Goal: Information Seeking & Learning: Learn about a topic

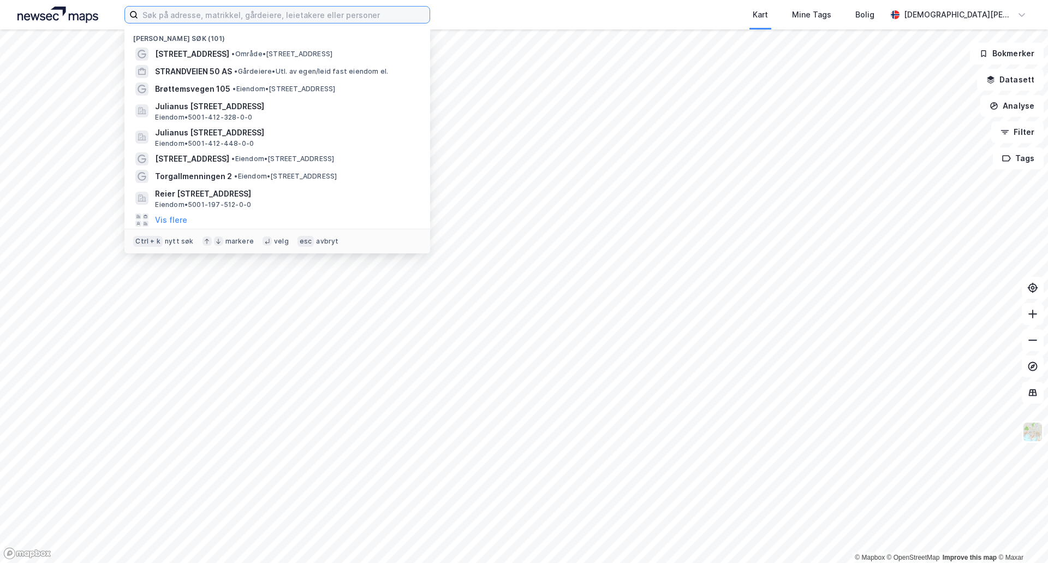
click at [272, 20] on input at bounding box center [284, 15] width 292 height 16
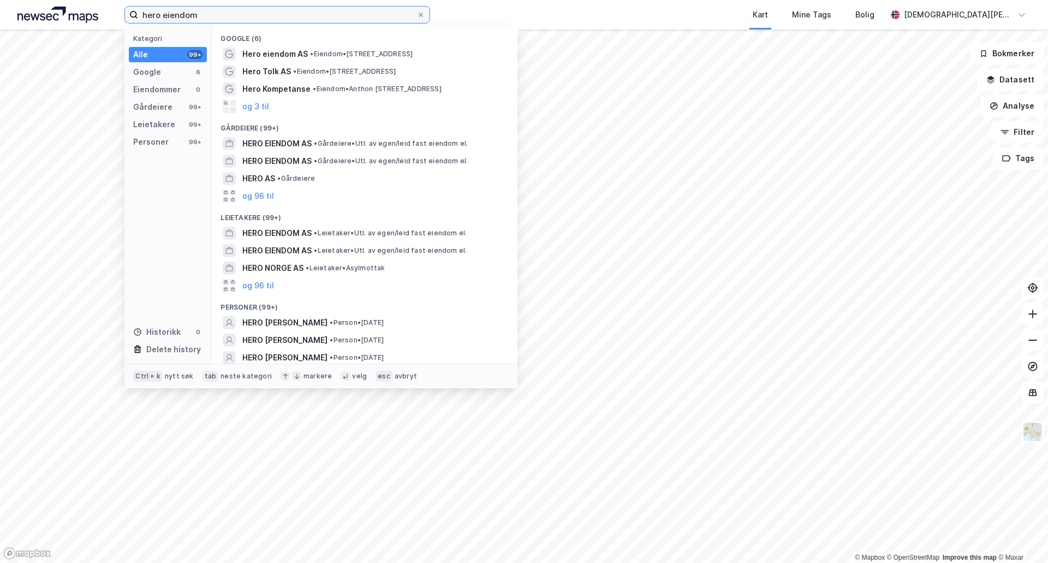
type input "hero eiendom"
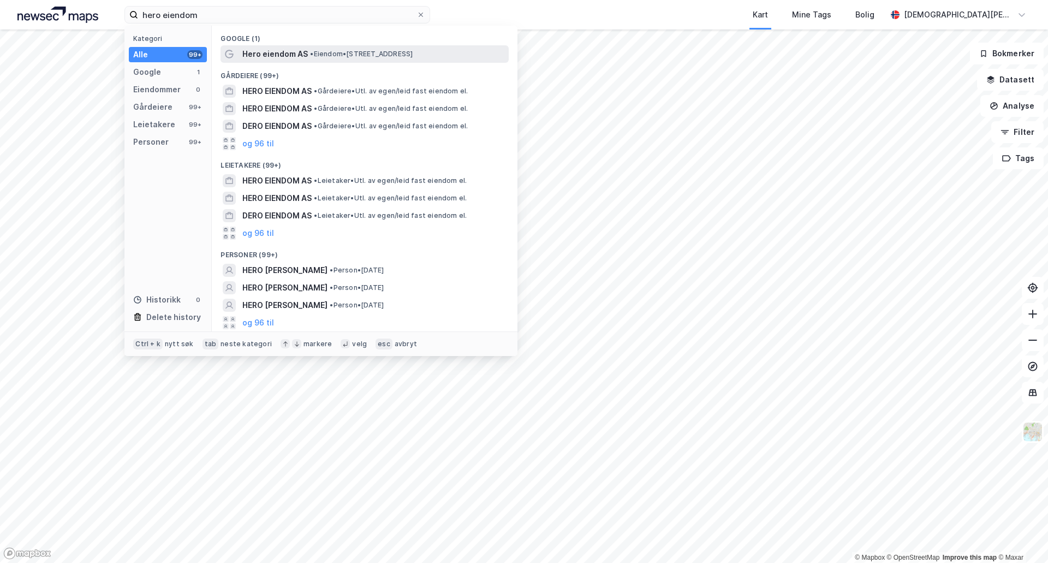
click at [272, 54] on span "Hero eiendom AS" at bounding box center [275, 54] width 66 height 13
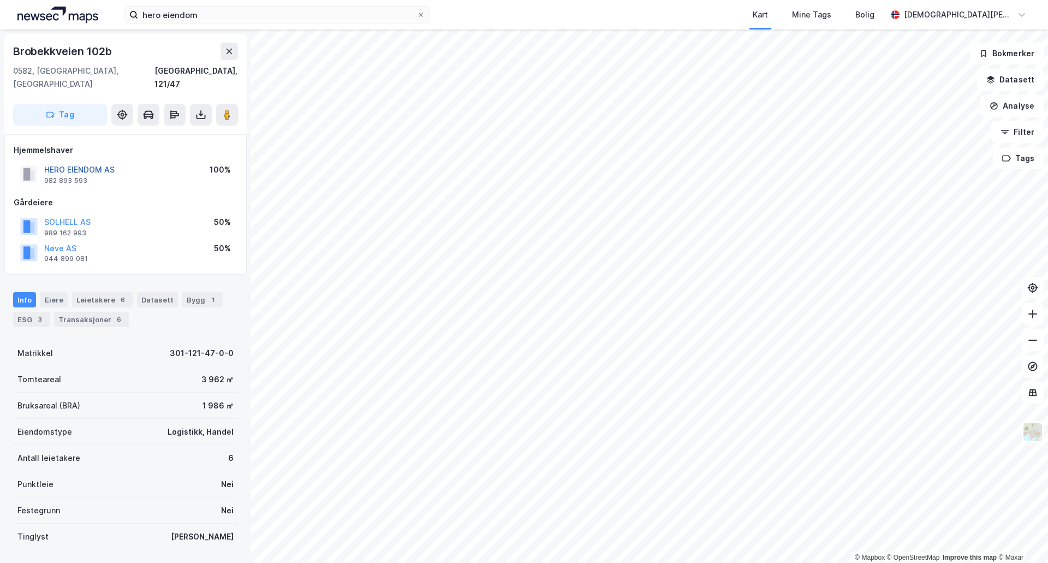
click at [0, 0] on button "HERO EIENDOM AS" at bounding box center [0, 0] width 0 height 0
